Goal: Find specific page/section: Find specific page/section

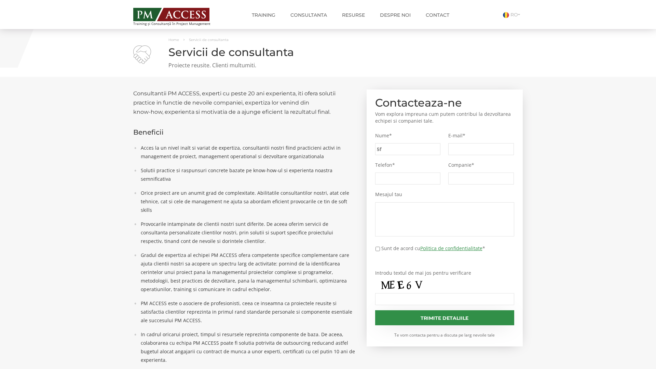
type input "5f4"
type input "eee"
type input "fe0"
type input "0d7"
